Goal: Find specific page/section: Find specific page/section

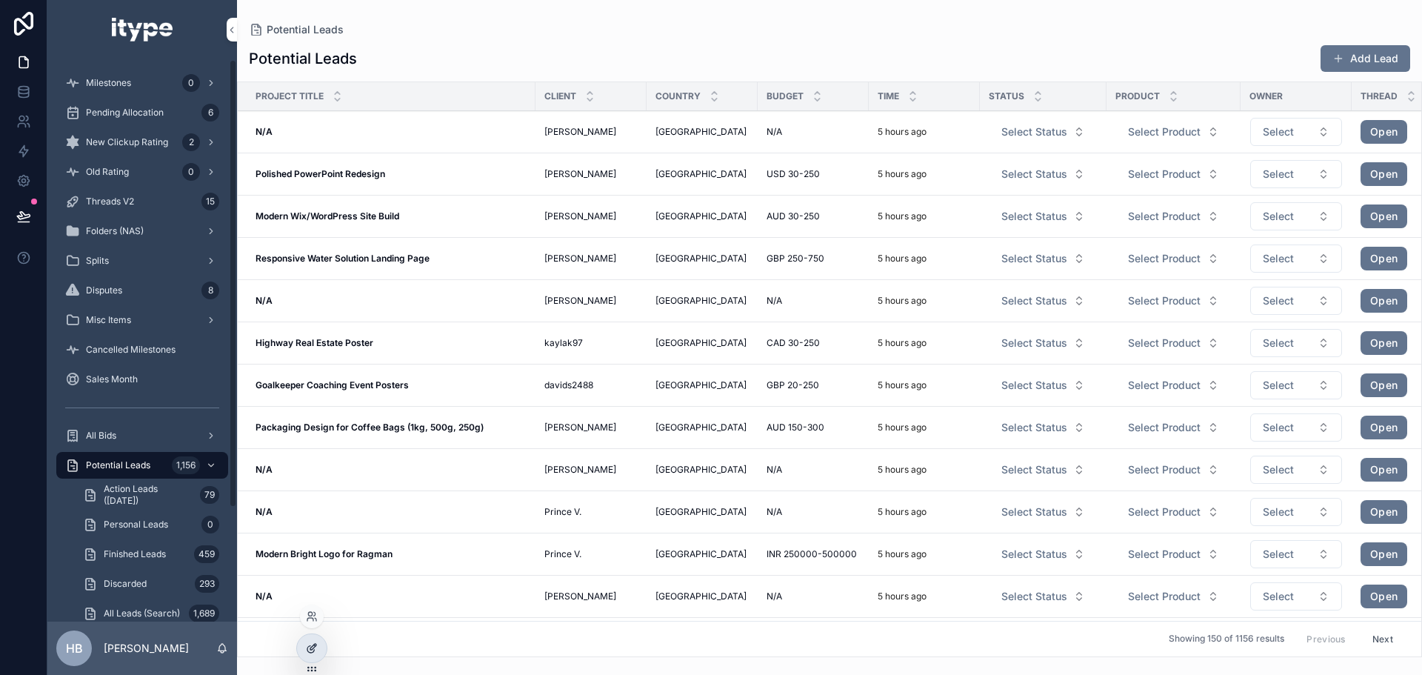
click at [299, 650] on div at bounding box center [312, 648] width 30 height 28
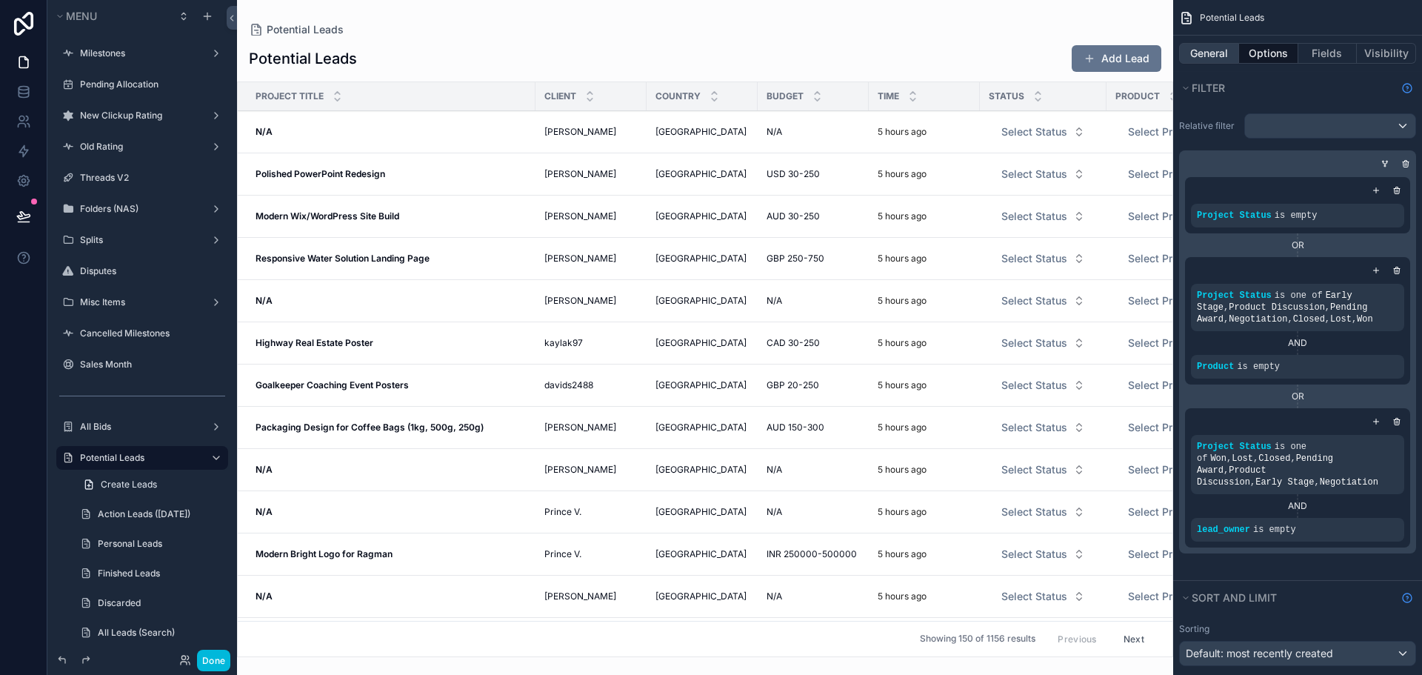
click at [1208, 50] on button "General" at bounding box center [1209, 53] width 60 height 21
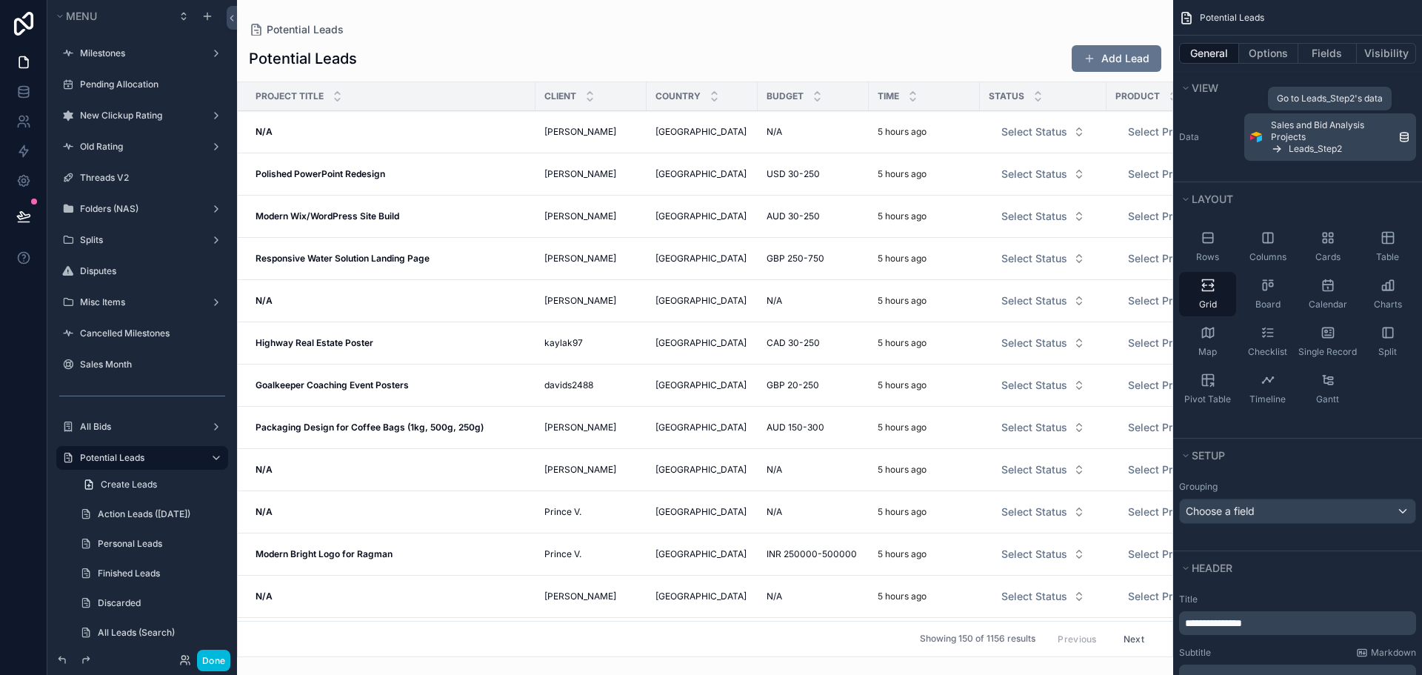
click at [1307, 134] on span "Sales and Bid Analysis Projects" at bounding box center [1331, 131] width 121 height 24
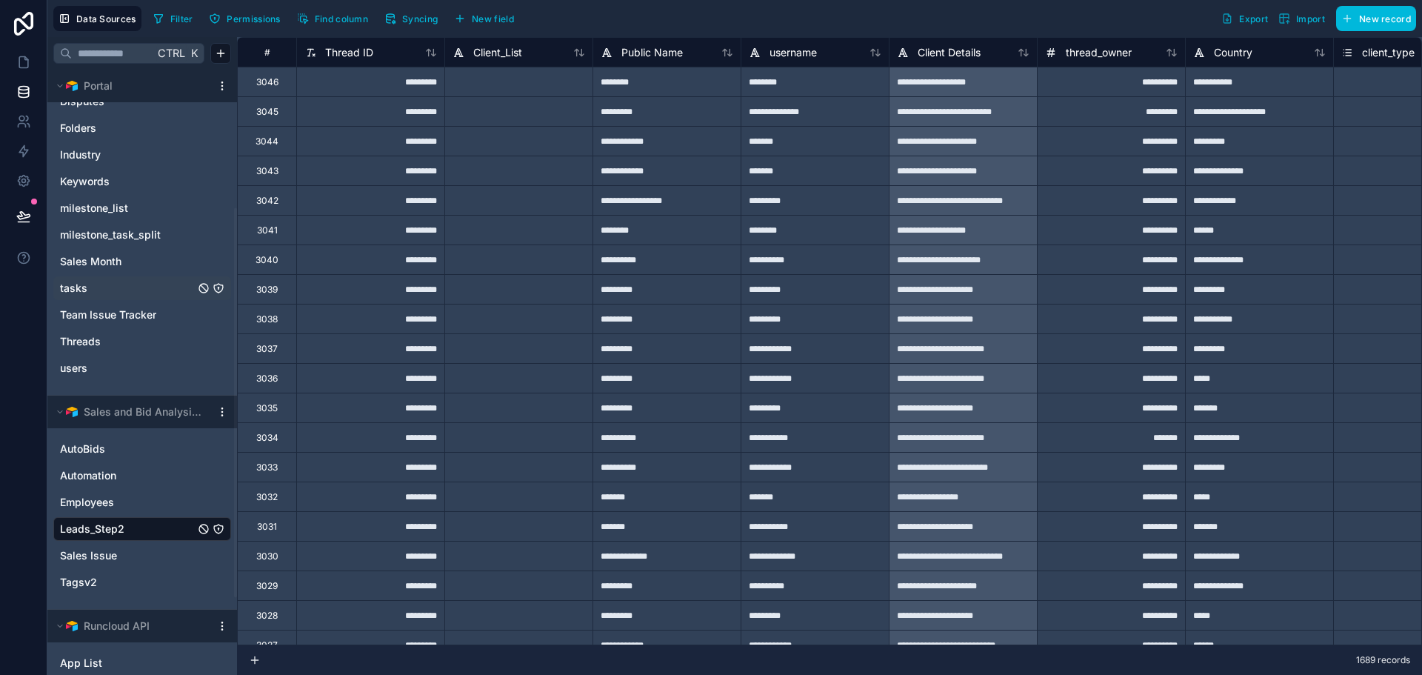
scroll to position [336, 0]
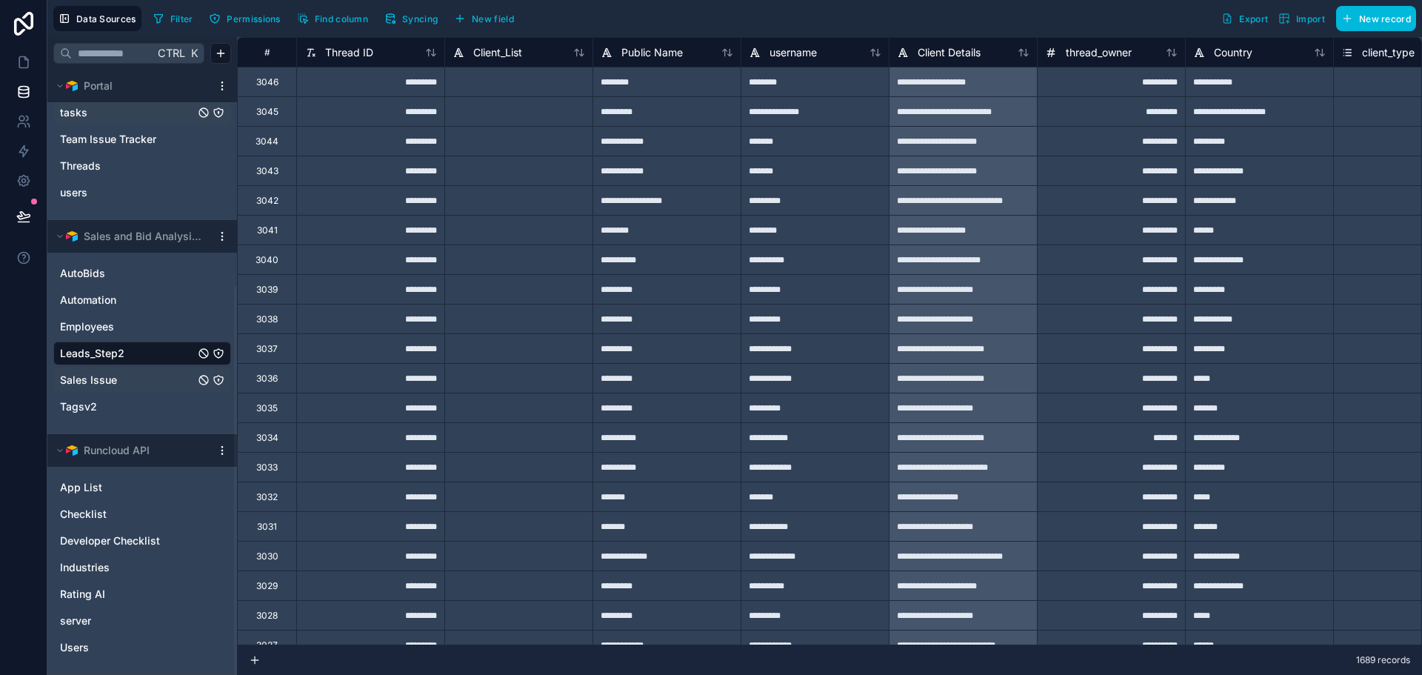
click at [106, 370] on div "Sales Issue" at bounding box center [142, 380] width 178 height 24
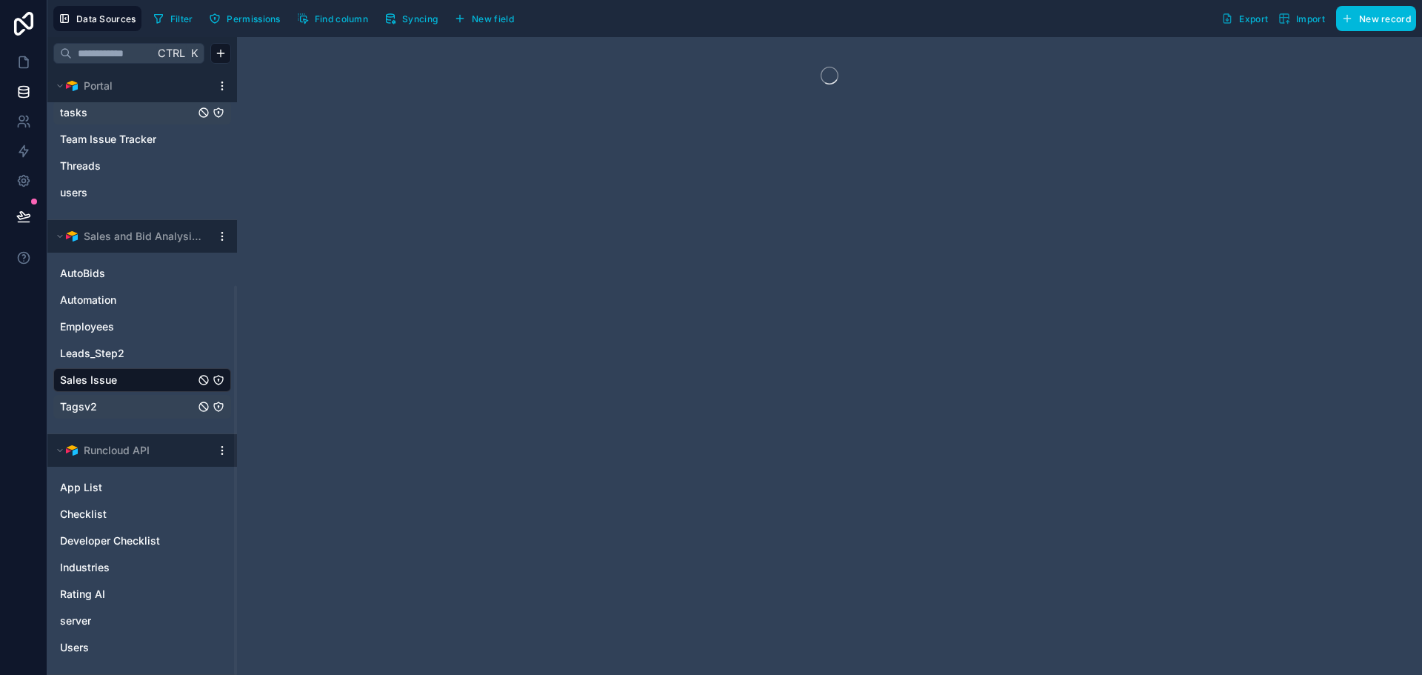
click at [97, 407] on link "Tagsv2" at bounding box center [127, 406] width 135 height 15
click at [109, 322] on span "Employees" at bounding box center [87, 326] width 54 height 15
click at [109, 296] on span "Automation" at bounding box center [88, 300] width 56 height 15
click at [107, 273] on link "AutoBids" at bounding box center [127, 273] width 135 height 15
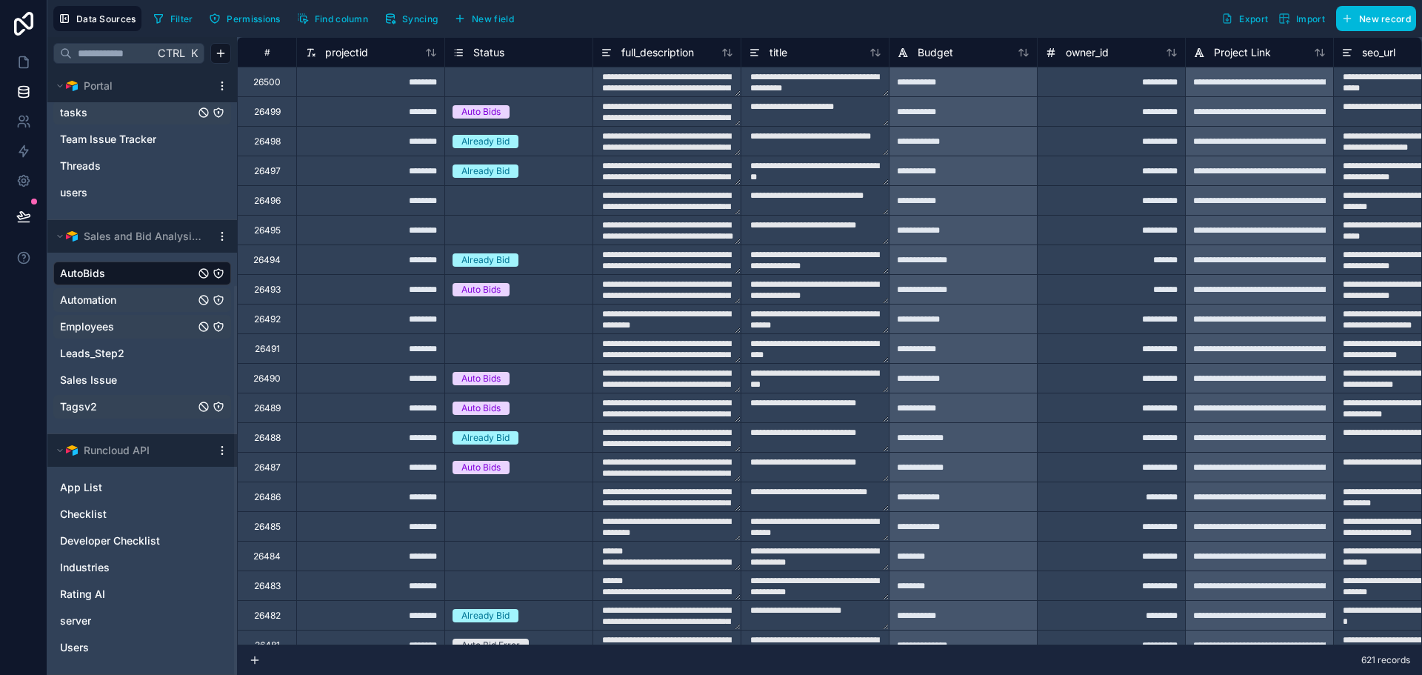
scroll to position [32, 0]
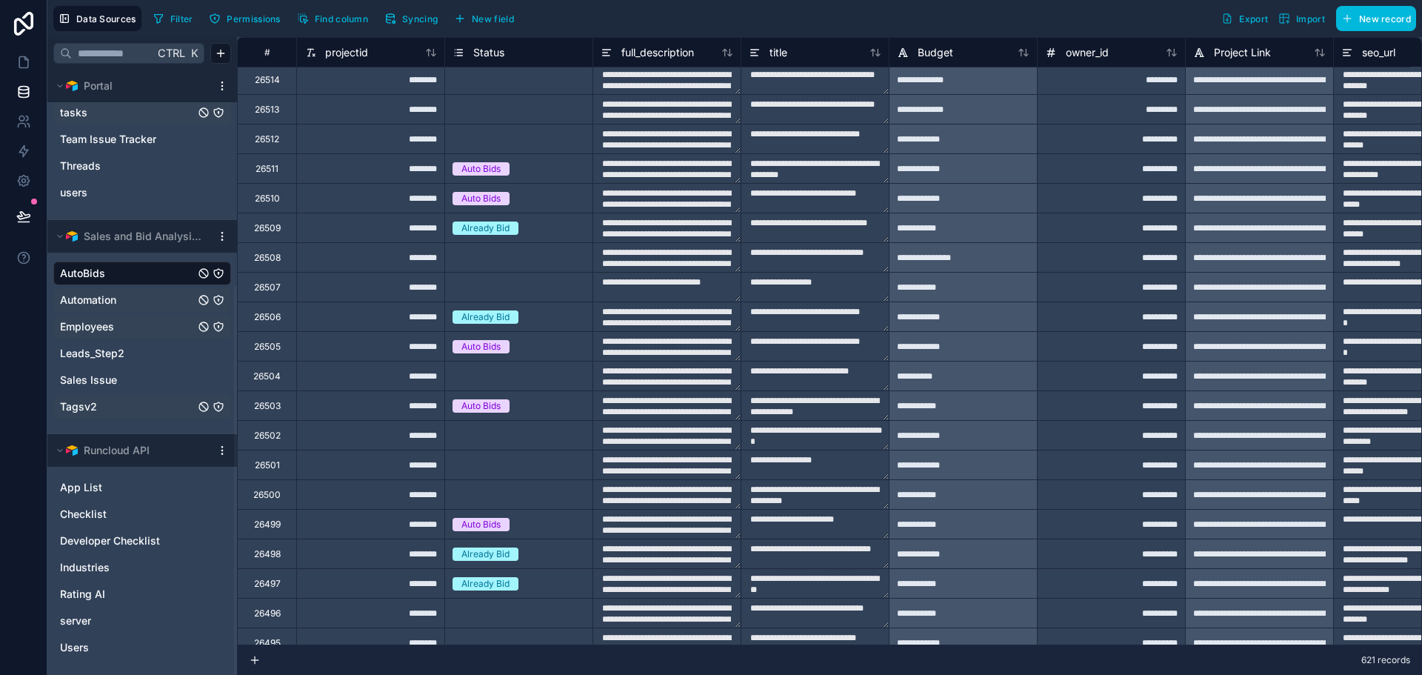
type textarea "**********"
